Goal: Find specific page/section: Find specific page/section

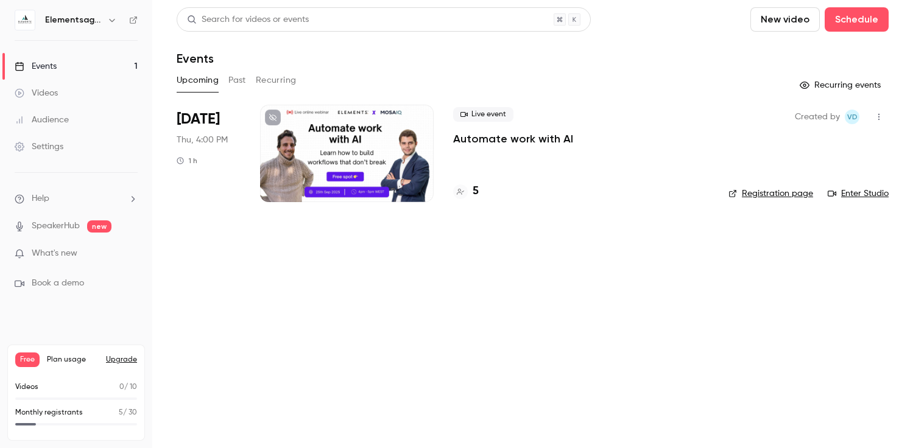
click at [473, 191] on h4 "5" at bounding box center [476, 191] width 6 height 16
